Goal: Check status: Check status

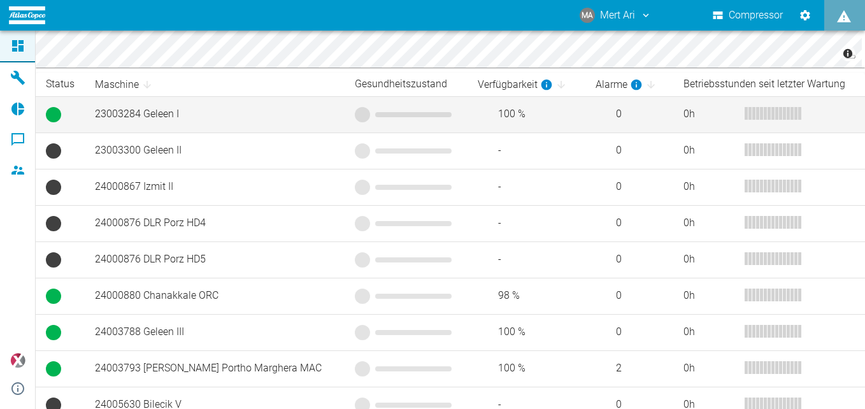
scroll to position [218, 0]
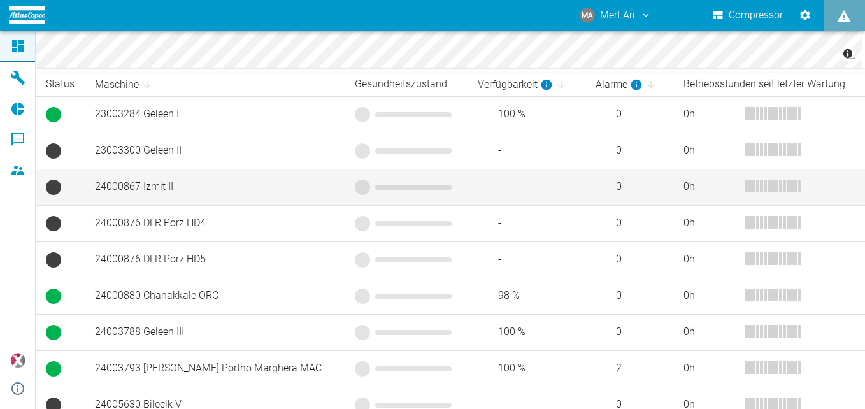
click at [237, 194] on td "24000867 Izmit II" at bounding box center [215, 187] width 260 height 36
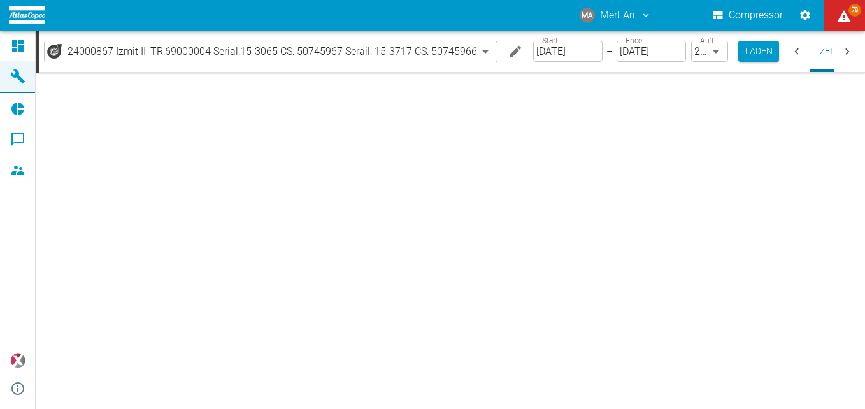
type input "2min"
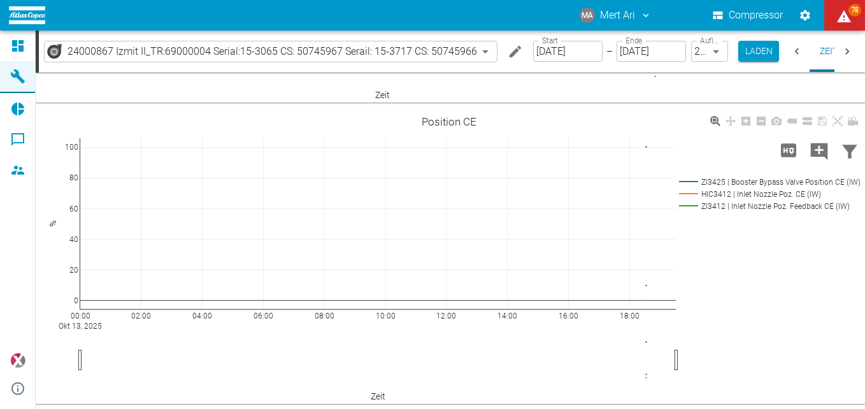
scroll to position [5601, 0]
